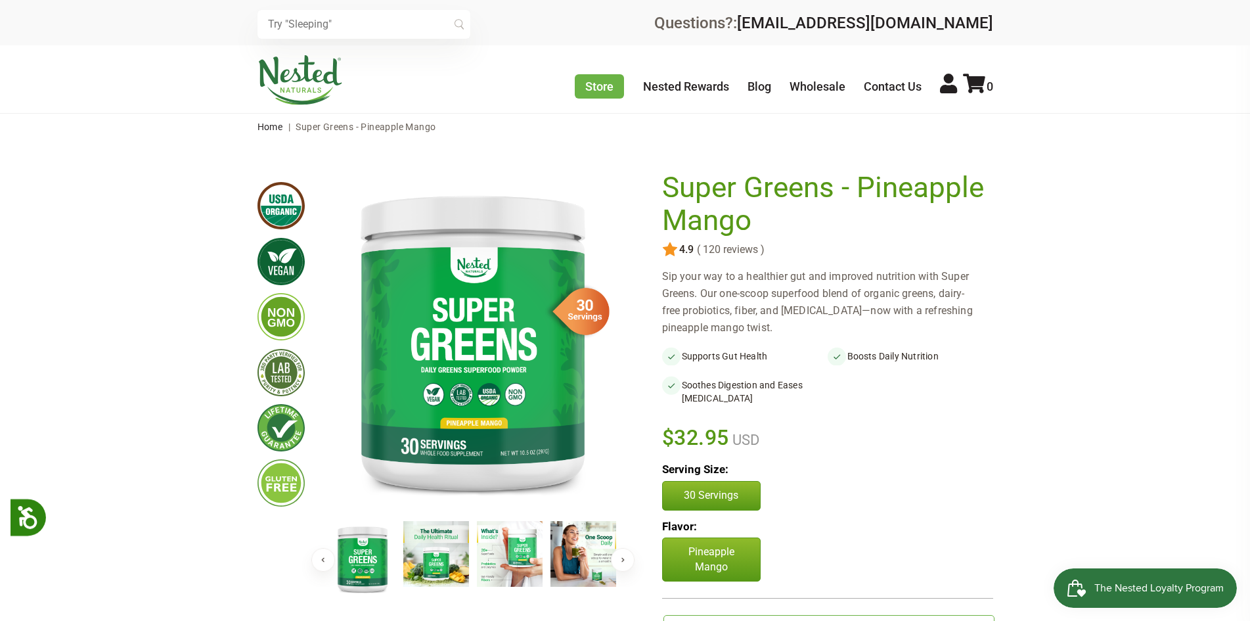
scroll to position [542, 0]
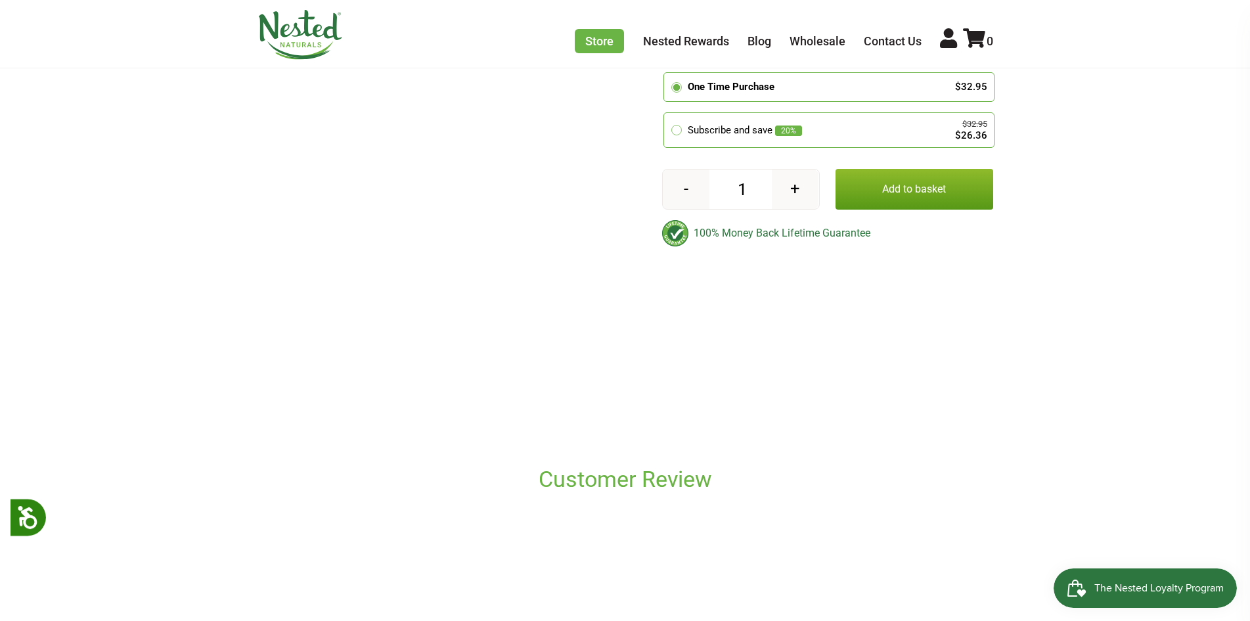
click at [56, 225] on link at bounding box center [625, 310] width 1250 height 621
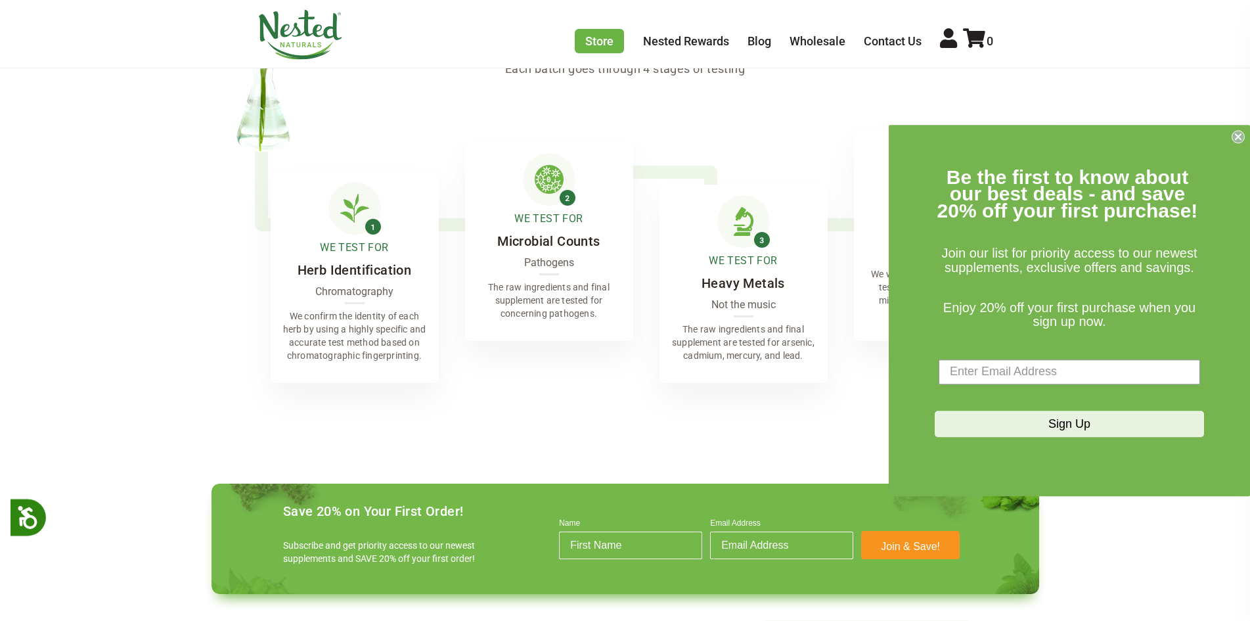
scroll to position [1085, 0]
